Goal: Transaction & Acquisition: Purchase product/service

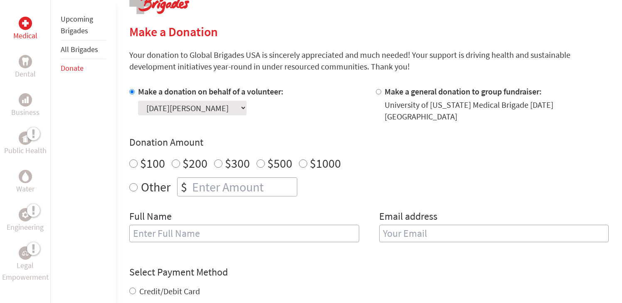
scroll to position [200, 0]
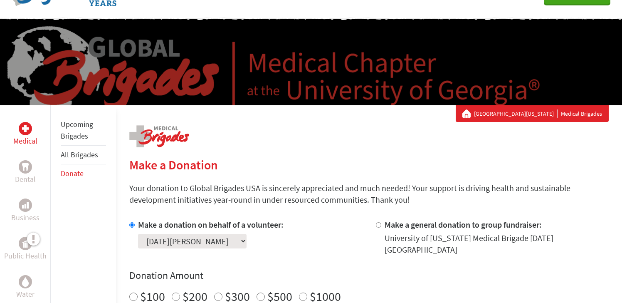
scroll to position [33, 0]
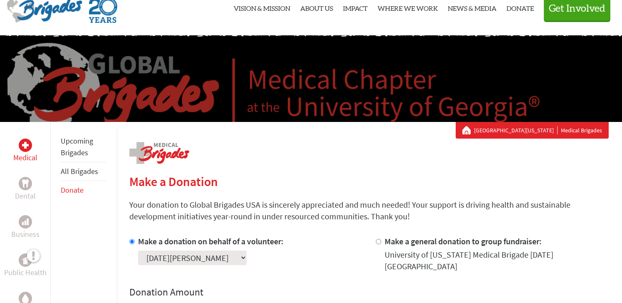
click at [508, 128] on link "[GEOGRAPHIC_DATA][US_STATE]" at bounding box center [516, 130] width 84 height 8
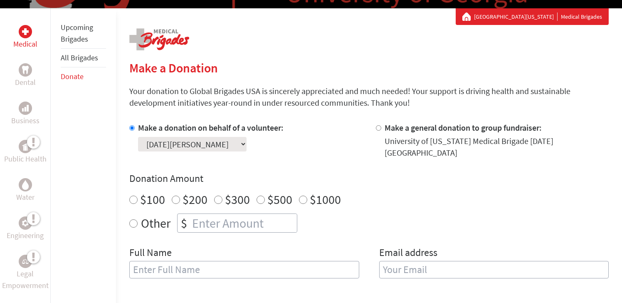
scroll to position [150, 0]
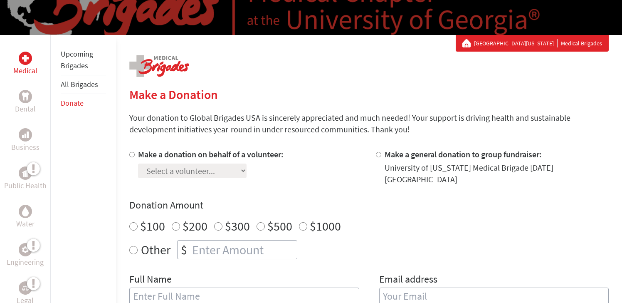
scroll to position [133, 0]
